Goal: Task Accomplishment & Management: Complete application form

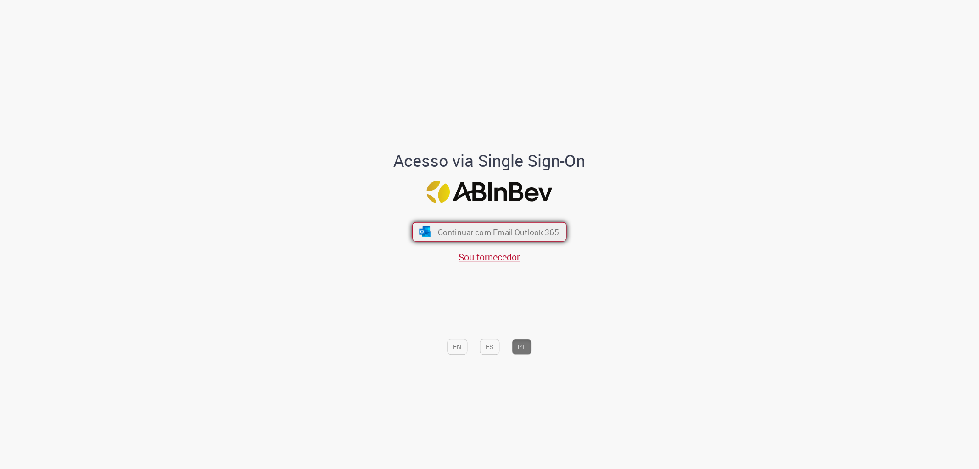
click at [478, 228] on span "Continuar com Email Outlook 365" at bounding box center [498, 231] width 121 height 11
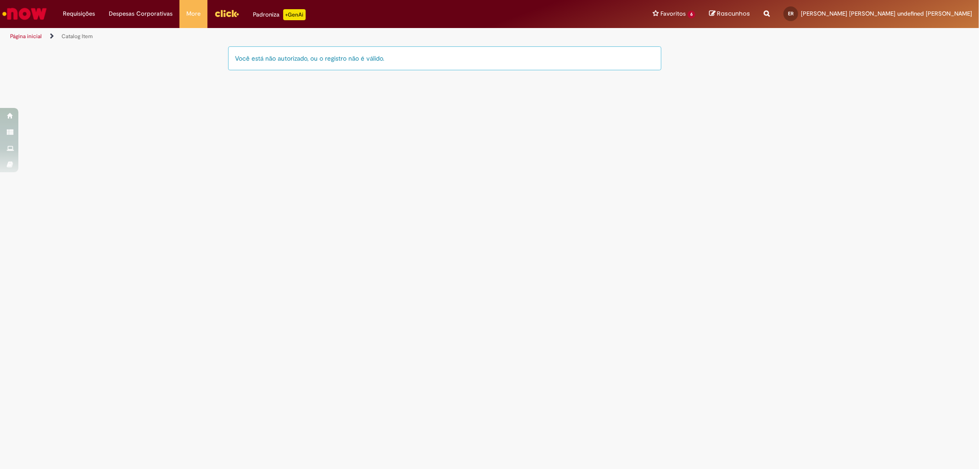
click at [32, 16] on img "Ir para a Homepage" at bounding box center [24, 14] width 47 height 18
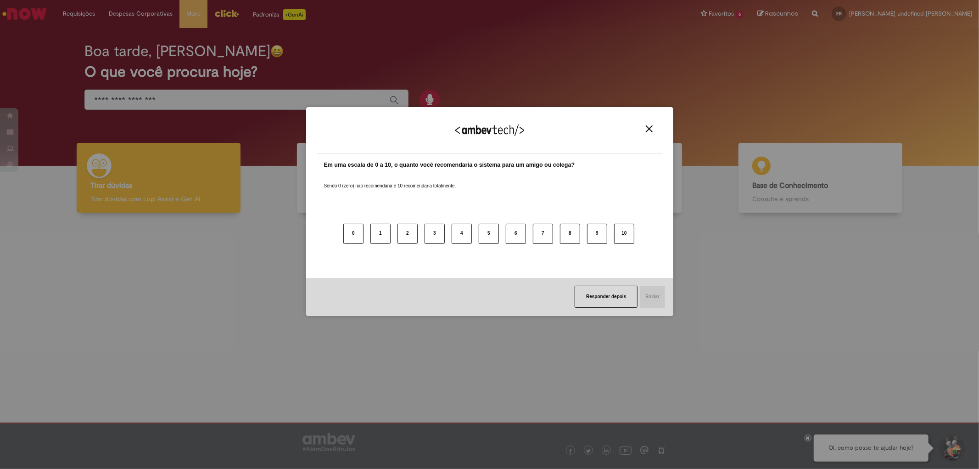
click at [650, 129] on img "Close" at bounding box center [649, 128] width 7 height 7
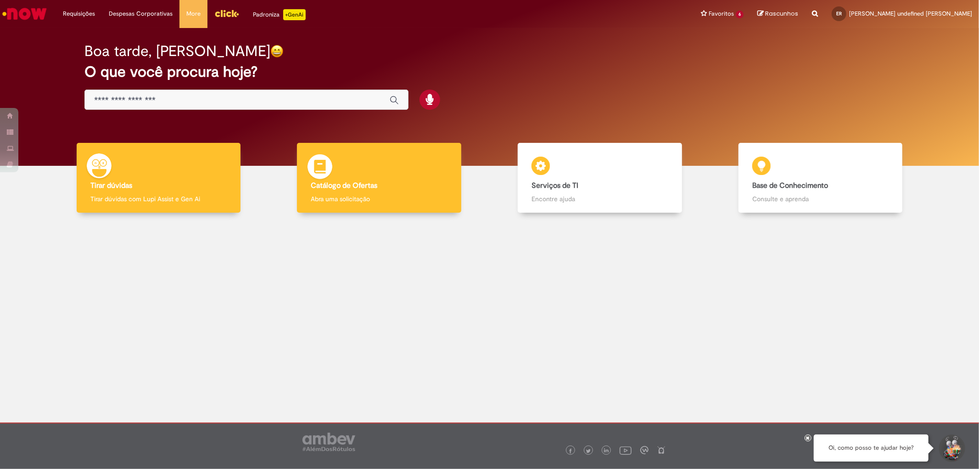
click at [407, 194] on p "Abra uma solicitação" at bounding box center [379, 198] width 136 height 9
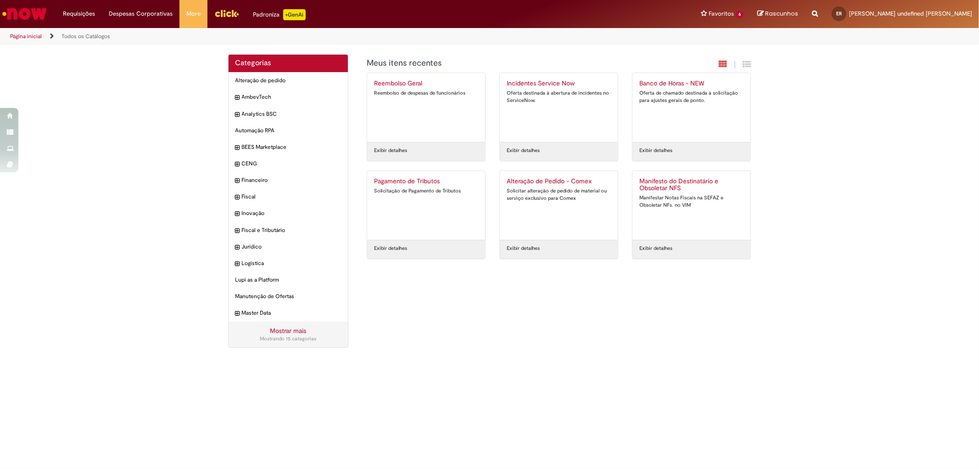
click at [218, 12] on img "Menu Cabeçalho" at bounding box center [226, 13] width 25 height 14
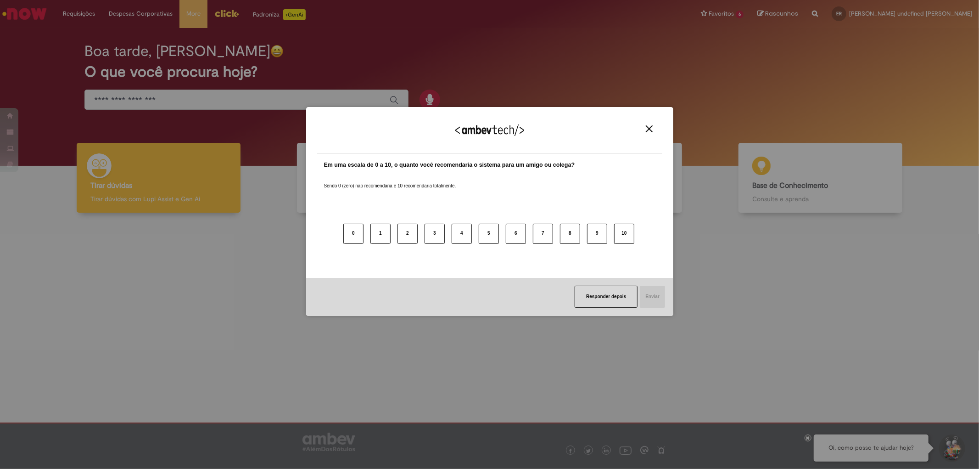
click at [604, 182] on div "Em uma escala de 0 a 10, o quanto você recomendaria o sistema para um amigo ou …" at bounding box center [489, 212] width 331 height 103
click at [650, 126] on img "Close" at bounding box center [649, 128] width 7 height 7
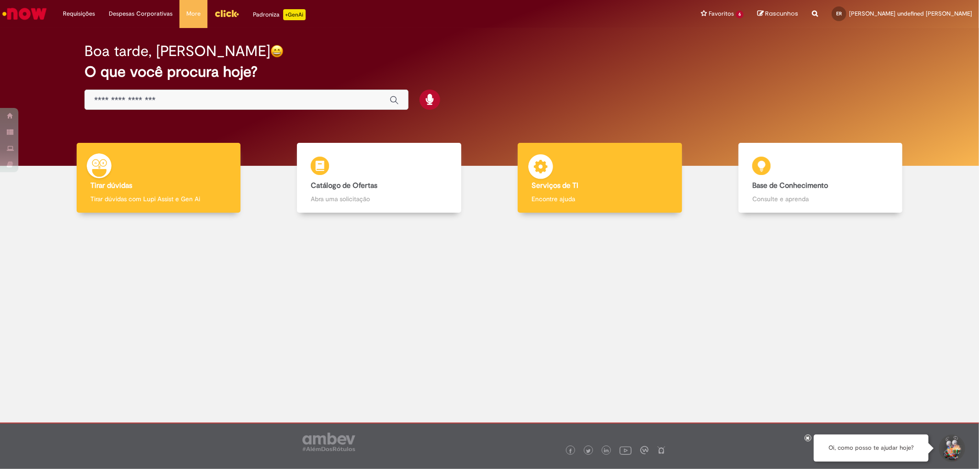
click at [622, 171] on div "Serviços de TI Serviços de TI Encontre ajuda" at bounding box center [600, 178] width 164 height 70
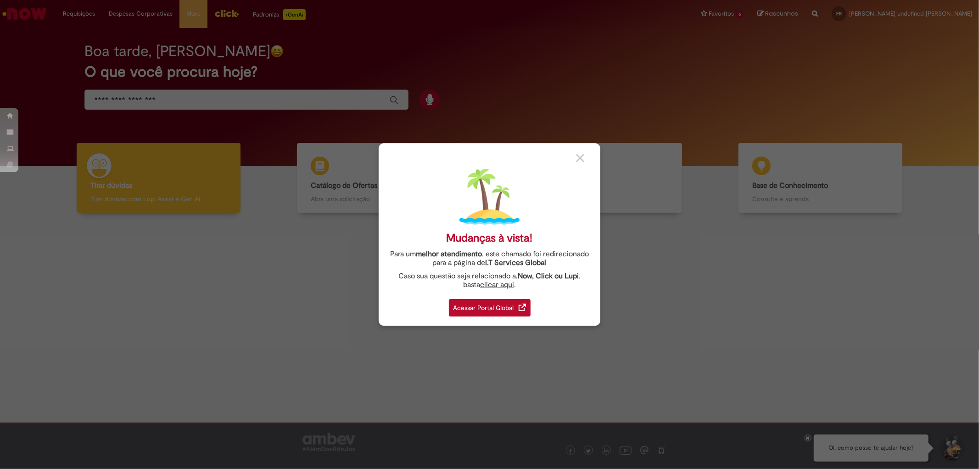
click at [497, 309] on div "Acessar Portal Global" at bounding box center [490, 307] width 82 height 17
